Goal: Navigation & Orientation: Go to known website

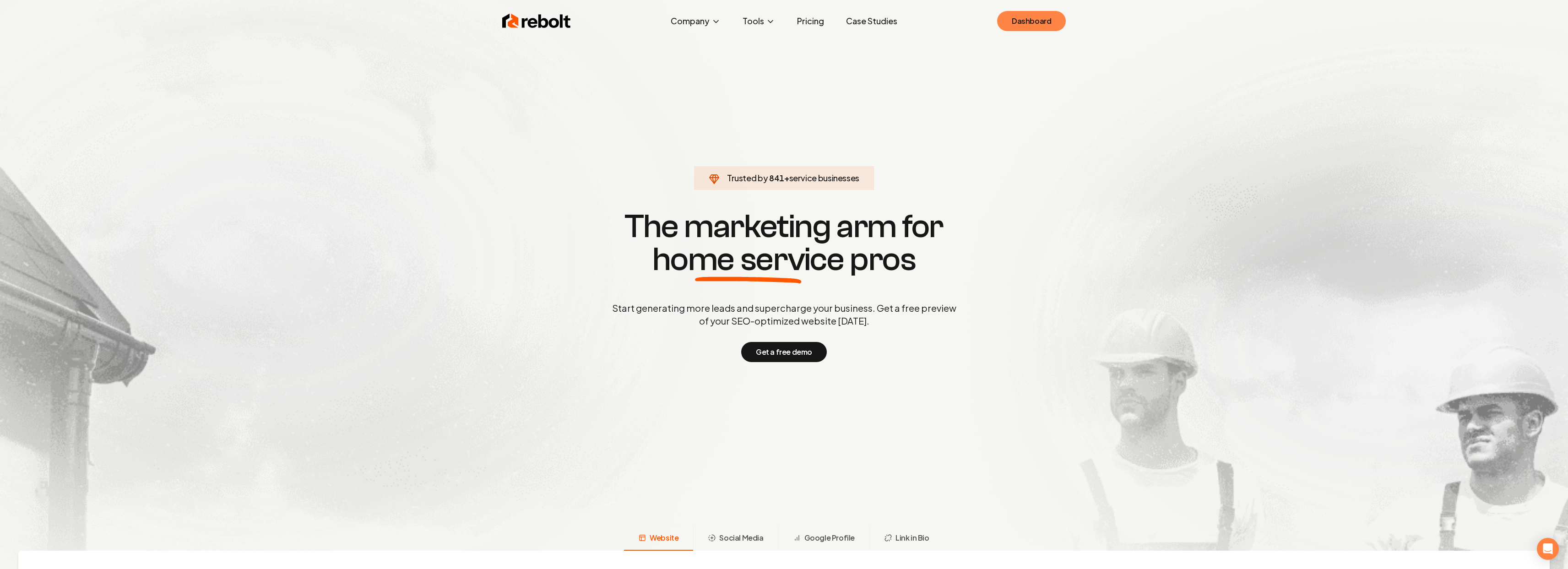
click at [1054, 20] on link "Dashboard" at bounding box center [1031, 21] width 69 height 20
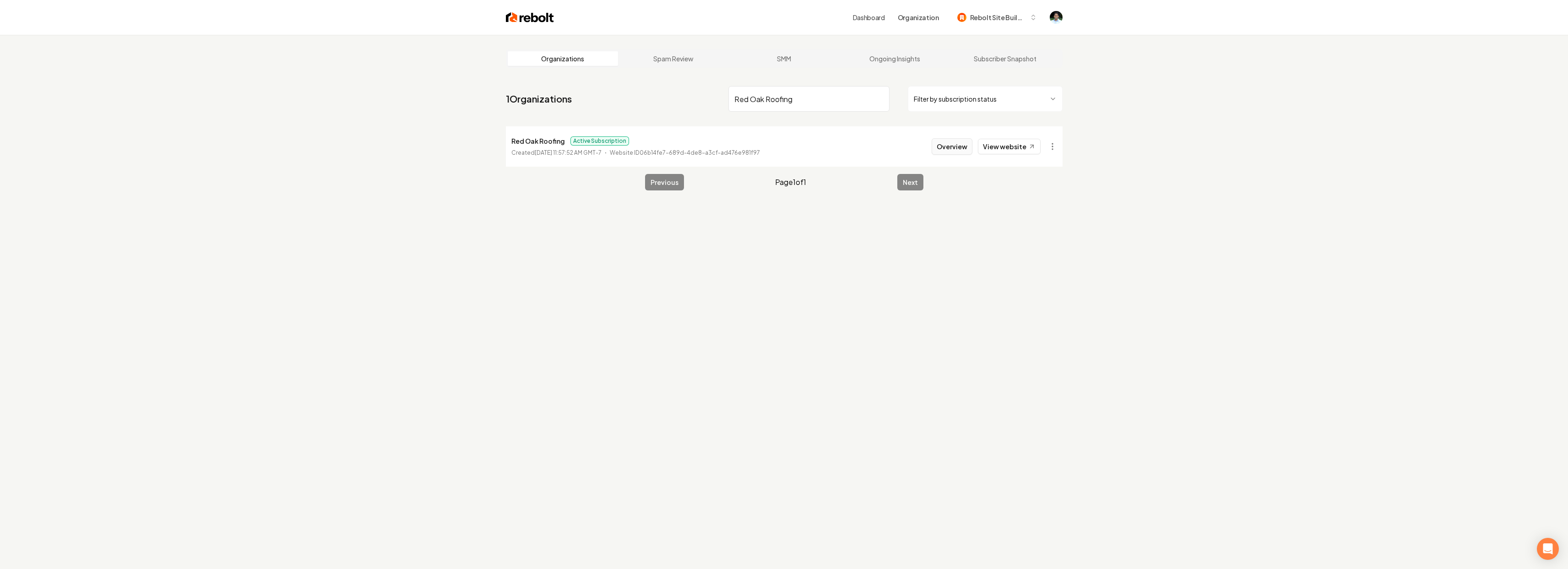
type input "Red Oak Roofing"
click at [942, 145] on button "Overview" at bounding box center [952, 147] width 41 height 17
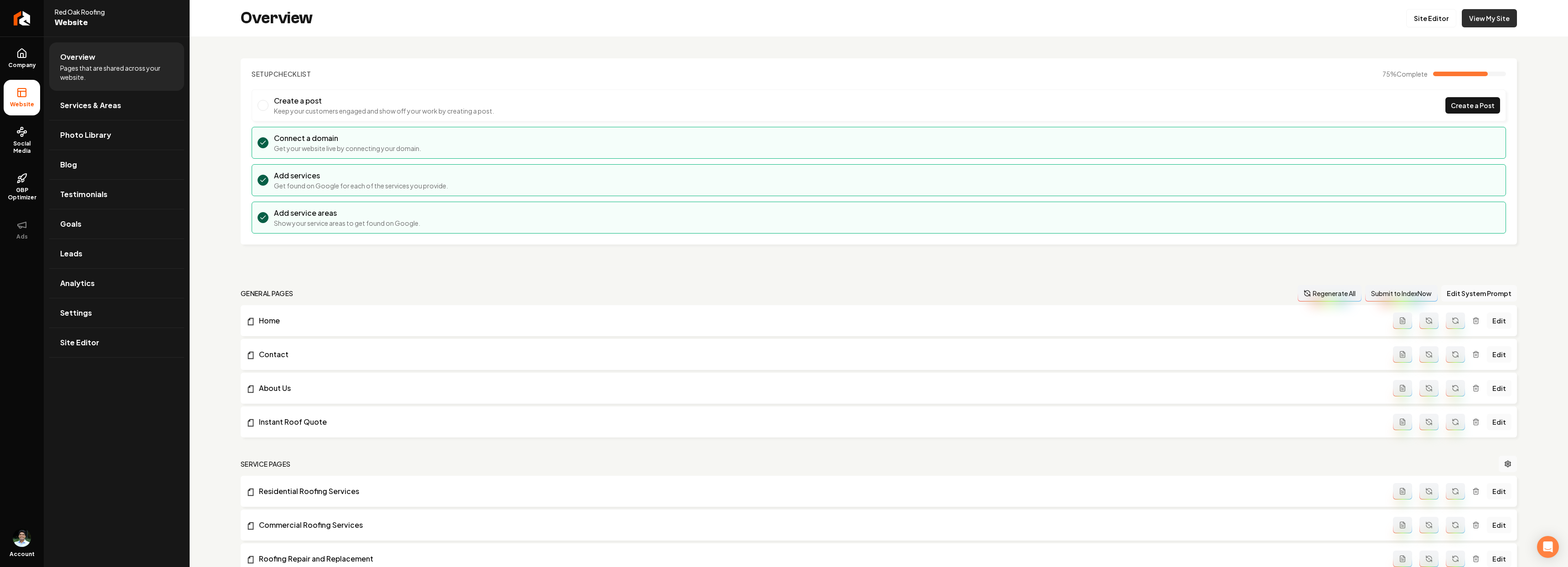
click at [1475, 25] on link "View My Site" at bounding box center [1489, 18] width 55 height 18
